Goal: Task Accomplishment & Management: Manage account settings

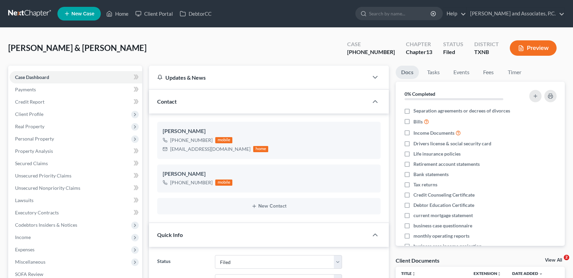
select select "5"
select select "6"
select select "0"
click at [120, 13] on link "Home" at bounding box center [117, 14] width 29 height 12
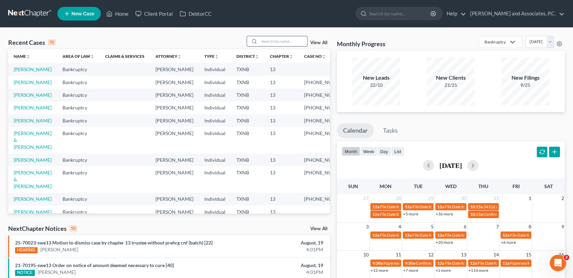
click at [265, 39] on input "search" at bounding box center [283, 41] width 48 height 10
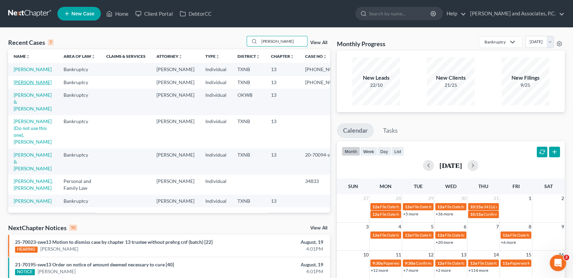
type input "[PERSON_NAME]"
click at [25, 85] on link "[PERSON_NAME]" at bounding box center [33, 82] width 38 height 6
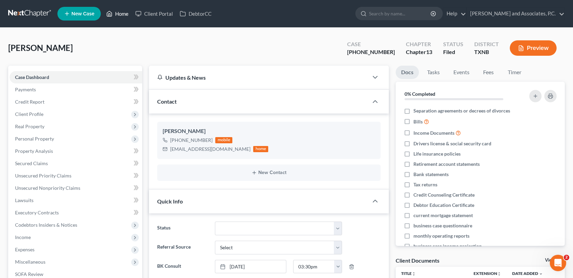
click at [125, 16] on link "Home" at bounding box center [117, 14] width 29 height 12
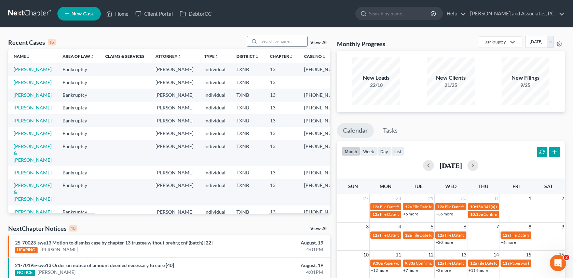
click at [264, 43] on input "search" at bounding box center [283, 41] width 48 height 10
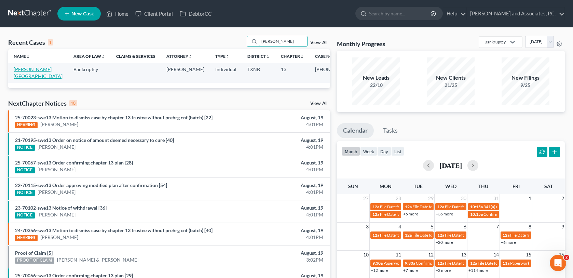
type input "[PERSON_NAME]"
click at [27, 71] on link "[PERSON_NAME][GEOGRAPHIC_DATA]" at bounding box center [38, 72] width 49 height 13
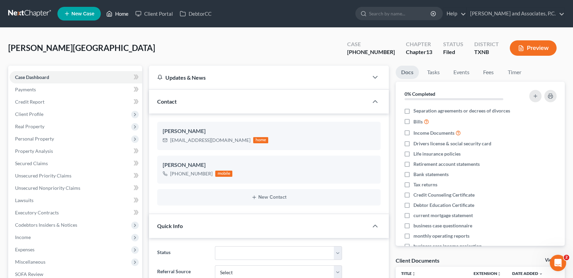
drag, startPoint x: 116, startPoint y: 11, endPoint x: 171, endPoint y: 51, distance: 68.4
click at [116, 11] on link "Home" at bounding box center [117, 14] width 29 height 12
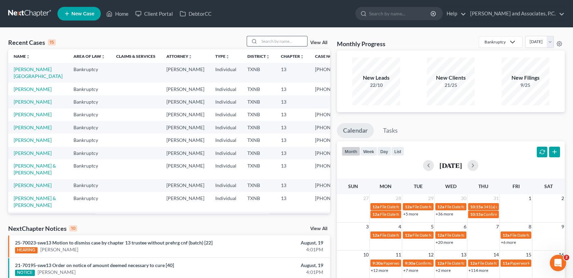
click at [272, 43] on input "search" at bounding box center [283, 41] width 48 height 10
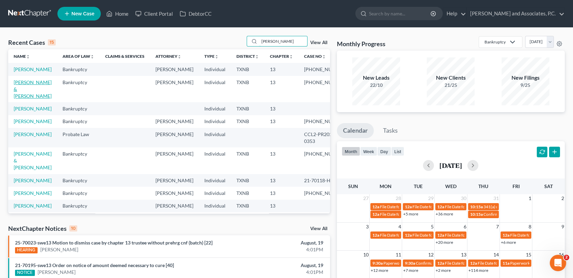
type input "[PERSON_NAME]"
click at [27, 90] on link "[PERSON_NAME] & [PERSON_NAME]" at bounding box center [33, 88] width 38 height 19
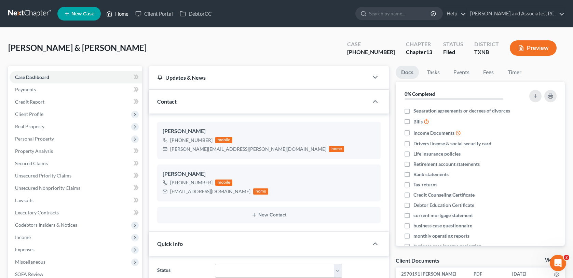
click at [125, 12] on link "Home" at bounding box center [117, 14] width 29 height 12
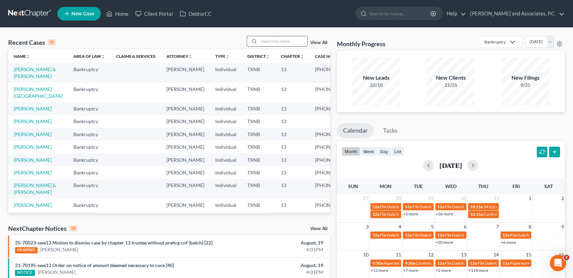
click at [273, 41] on input "search" at bounding box center [283, 41] width 48 height 10
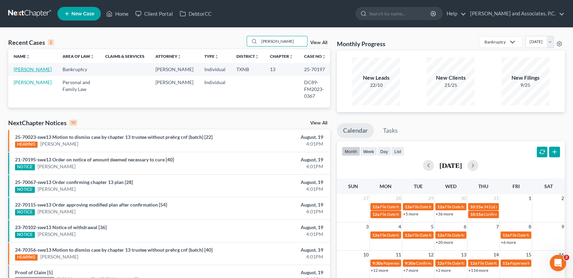
type input "[PERSON_NAME]"
click at [26, 72] on link "[PERSON_NAME]" at bounding box center [33, 69] width 38 height 6
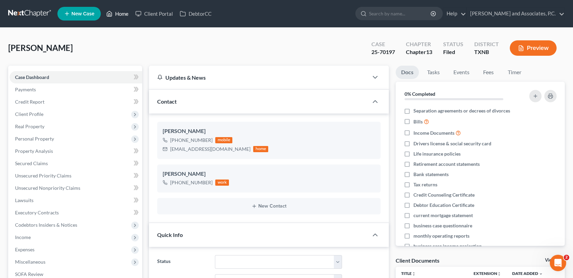
click at [124, 12] on link "Home" at bounding box center [117, 14] width 29 height 12
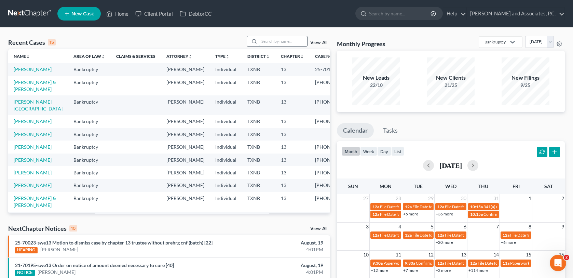
click at [279, 40] on input "search" at bounding box center [283, 41] width 48 height 10
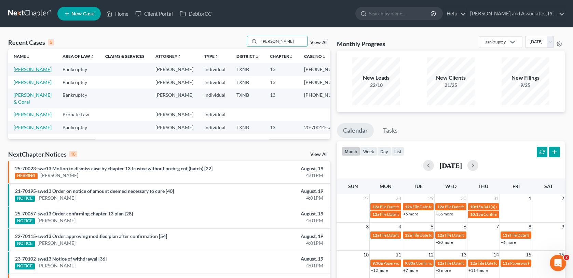
type input "[PERSON_NAME]"
click at [28, 69] on link "[PERSON_NAME]" at bounding box center [33, 69] width 38 height 6
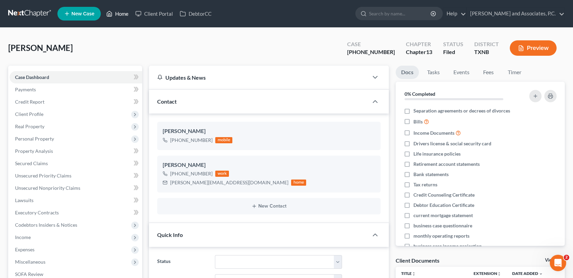
click at [120, 12] on link "Home" at bounding box center [117, 14] width 29 height 12
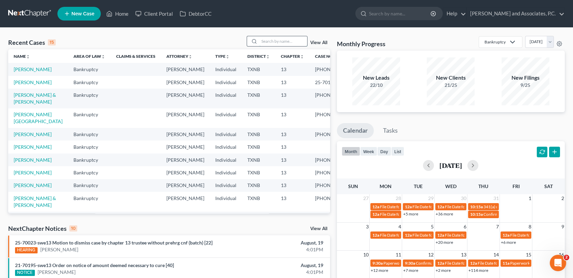
click at [285, 42] on input "search" at bounding box center [283, 41] width 48 height 10
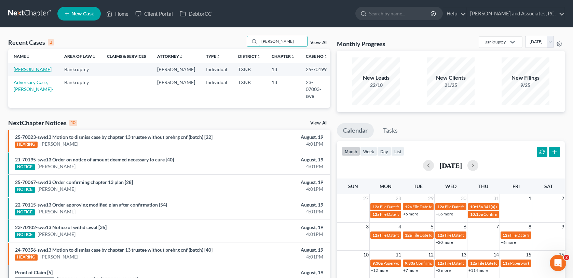
type input "[PERSON_NAME]"
click at [43, 69] on link "[PERSON_NAME]" at bounding box center [33, 69] width 38 height 6
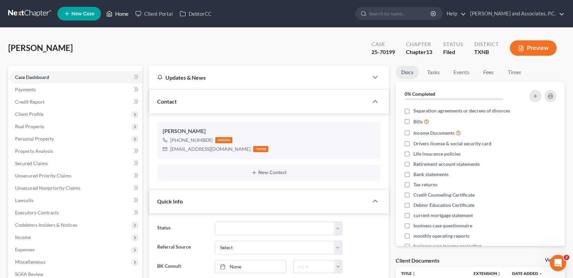
click at [118, 14] on link "Home" at bounding box center [117, 14] width 29 height 12
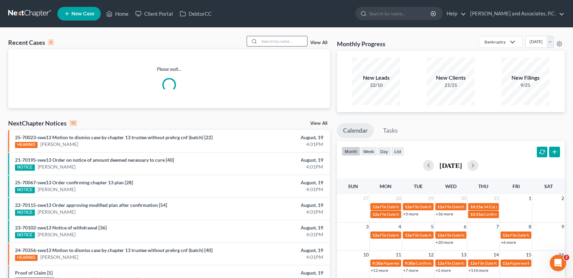
click at [286, 41] on input "search" at bounding box center [283, 41] width 48 height 10
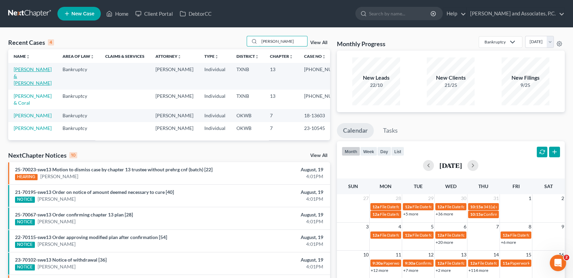
type input "[PERSON_NAME]"
click at [22, 71] on link "[PERSON_NAME] & [PERSON_NAME]" at bounding box center [33, 75] width 38 height 19
select select "1"
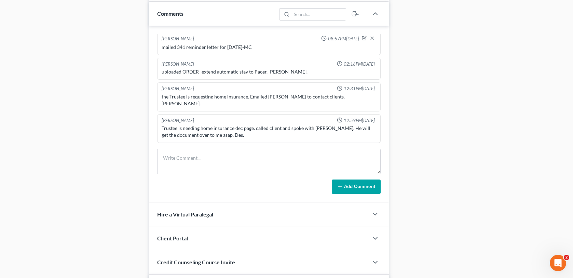
scroll to position [269, 0]
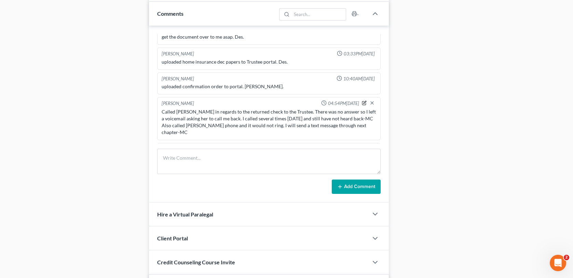
click at [362, 100] on icon "button" at bounding box center [364, 102] width 5 height 5
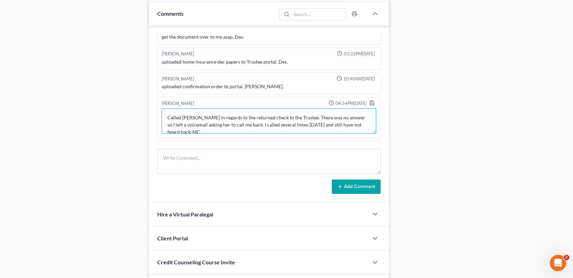
click at [204, 108] on textarea "Called [PERSON_NAME] in regards to the returned check to the Trustee. There was…" at bounding box center [269, 120] width 214 height 25
type textarea "Called [PERSON_NAME] in regards to the returned check to the Trustee. There was…"
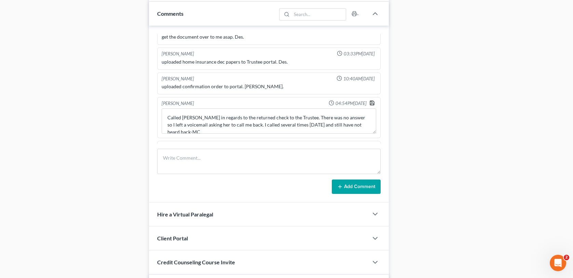
click at [371, 103] on polyline "button" at bounding box center [372, 104] width 2 height 2
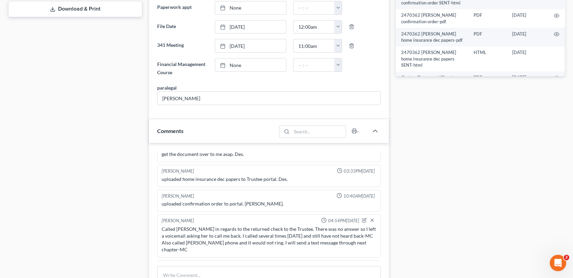
scroll to position [342, 0]
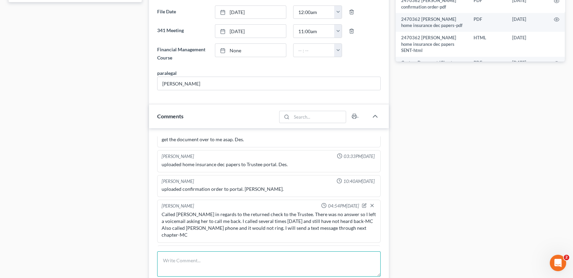
drag, startPoint x: 166, startPoint y: 255, endPoint x: 215, endPoint y: 252, distance: 48.6
click at [166, 255] on textarea at bounding box center [268, 263] width 223 height 25
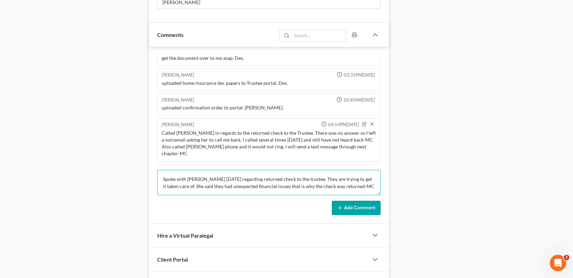
scroll to position [444, 0]
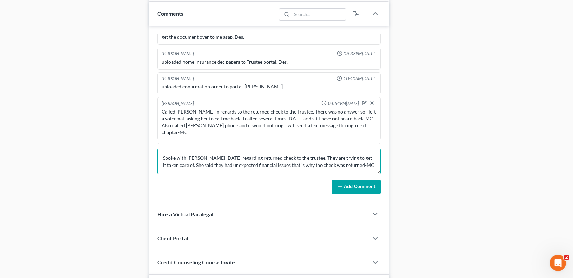
type textarea "Spoke with [PERSON_NAME] [DATE] regarding returned check to the trustee. They a…"
click at [359, 179] on button "Add Comment" at bounding box center [356, 186] width 49 height 14
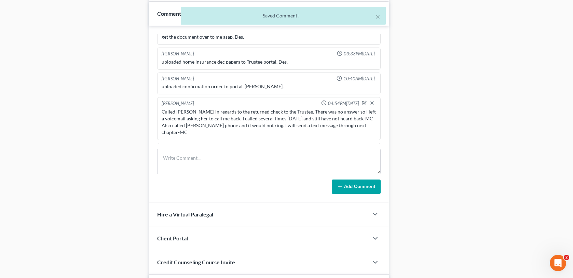
scroll to position [301, 0]
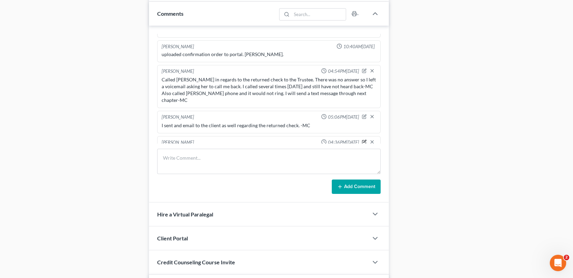
click at [362, 139] on icon "button" at bounding box center [364, 141] width 5 height 5
click at [188, 147] on textarea "Spoke with [PERSON_NAME] [DATE] regarding returned check to the trustee. They a…" at bounding box center [269, 159] width 214 height 25
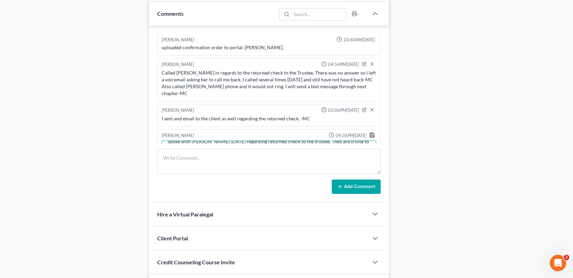
type textarea "Spoke with [PERSON_NAME] [DATE] regarding returned check to the trustee. They a…"
click at [369, 132] on icon "button" at bounding box center [371, 134] width 5 height 5
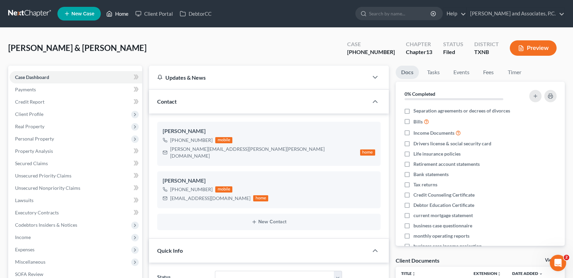
click at [125, 11] on link "Home" at bounding box center [117, 14] width 29 height 12
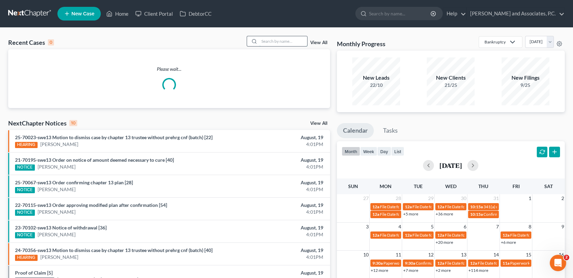
click at [275, 41] on input "search" at bounding box center [283, 41] width 48 height 10
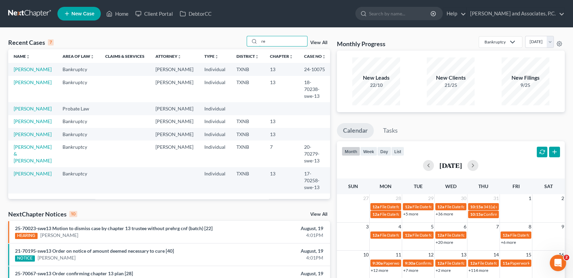
type input "r"
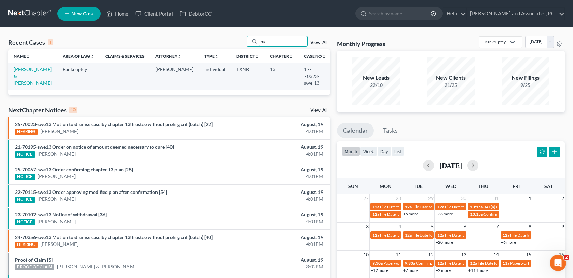
type input "e"
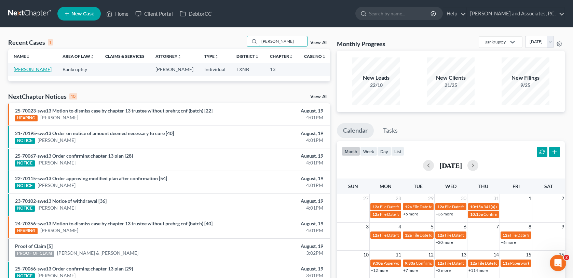
type input "[PERSON_NAME]"
click at [21, 69] on link "[PERSON_NAME]" at bounding box center [33, 69] width 38 height 6
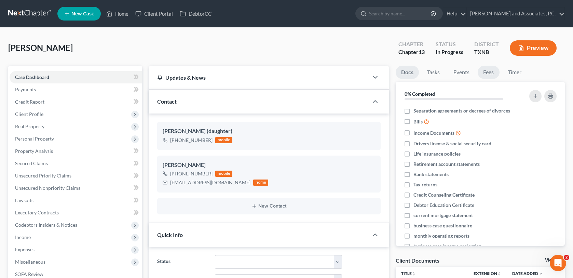
click at [492, 74] on link "Fees" at bounding box center [489, 72] width 22 height 13
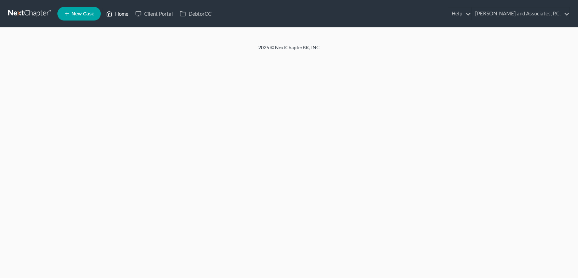
click at [122, 13] on link "Home" at bounding box center [117, 14] width 29 height 12
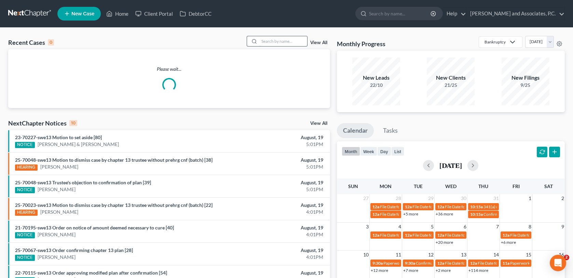
click at [261, 40] on input "search" at bounding box center [283, 41] width 48 height 10
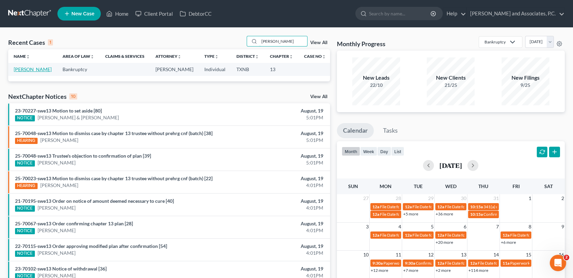
type input "[PERSON_NAME]"
click at [30, 69] on link "[PERSON_NAME]" at bounding box center [33, 69] width 38 height 6
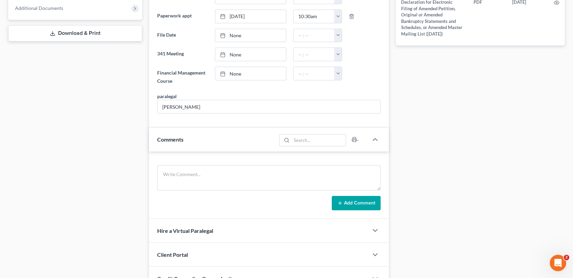
scroll to position [308, 0]
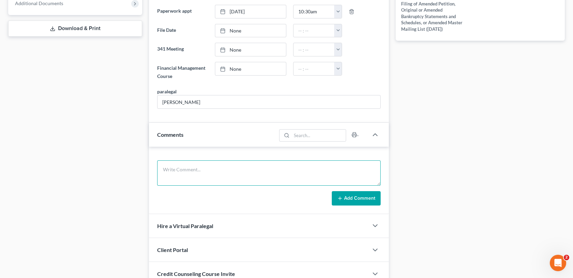
click at [165, 164] on textarea at bounding box center [268, 172] width 223 height 25
type textarea "Diana Estrada called and made a credit card payment of 708.79 for ch 13 bk-MC"
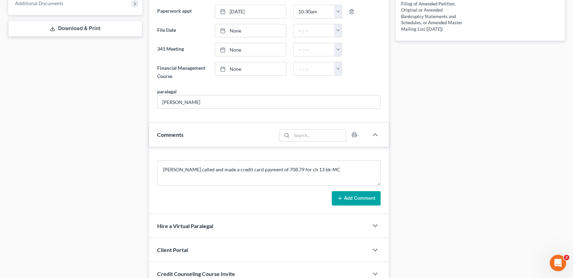
click at [356, 198] on button "Add Comment" at bounding box center [356, 198] width 49 height 14
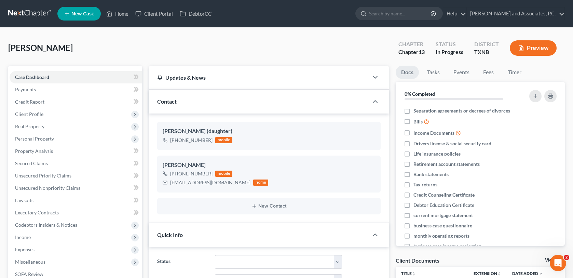
scroll to position [0, 0]
click at [490, 73] on link "Fees" at bounding box center [489, 72] width 22 height 13
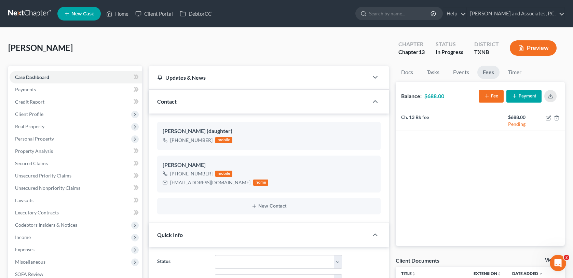
click at [529, 98] on button "Payment" at bounding box center [523, 96] width 35 height 13
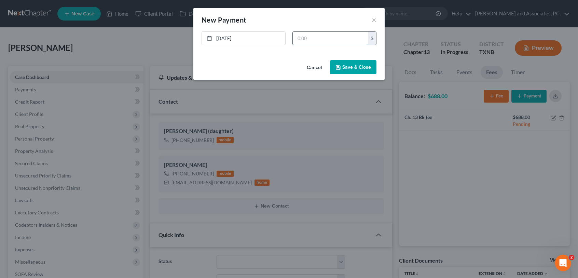
click at [309, 39] on input "text" at bounding box center [330, 38] width 75 height 13
type input "688.00"
click at [350, 70] on button "Save & Close" at bounding box center [353, 67] width 46 height 14
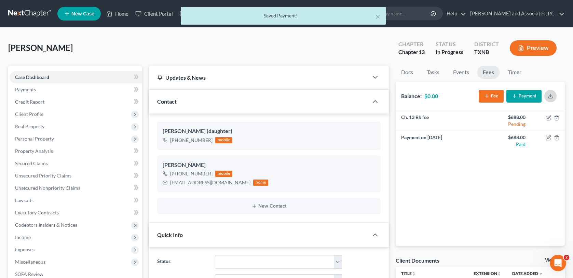
click at [550, 97] on icon "button" at bounding box center [550, 95] width 5 height 5
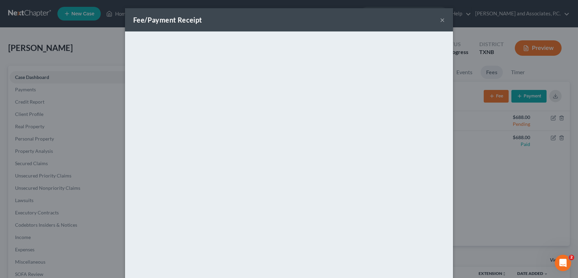
click at [442, 20] on button "×" at bounding box center [442, 20] width 5 height 8
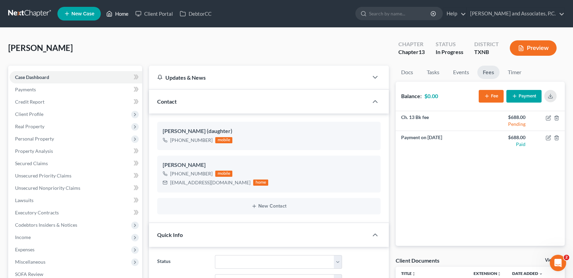
click at [126, 15] on link "Home" at bounding box center [117, 14] width 29 height 12
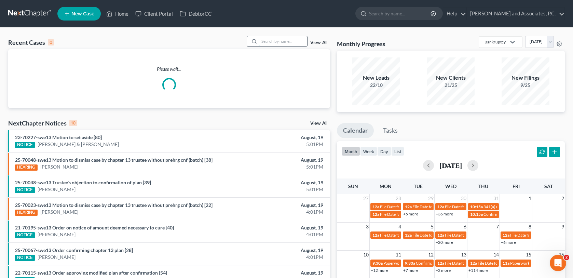
click at [267, 45] on input "search" at bounding box center [283, 41] width 48 height 10
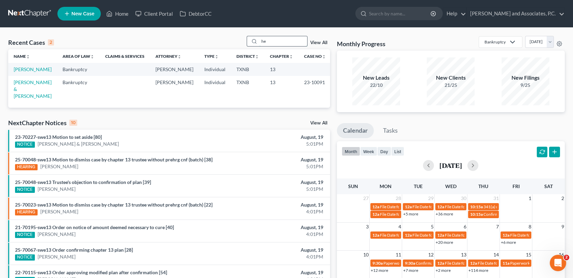
type input "h"
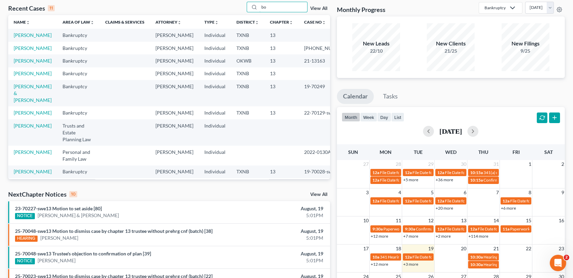
type input "b"
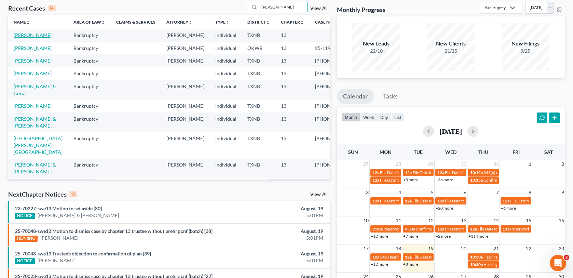
type input "stephens"
click at [23, 38] on link "Stephens, Baylee" at bounding box center [33, 35] width 38 height 6
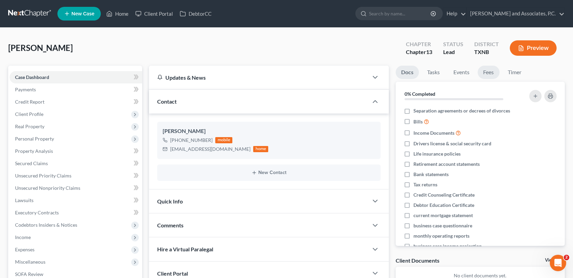
click at [486, 72] on link "Fees" at bounding box center [489, 72] width 22 height 13
